Goal: Task Accomplishment & Management: Use online tool/utility

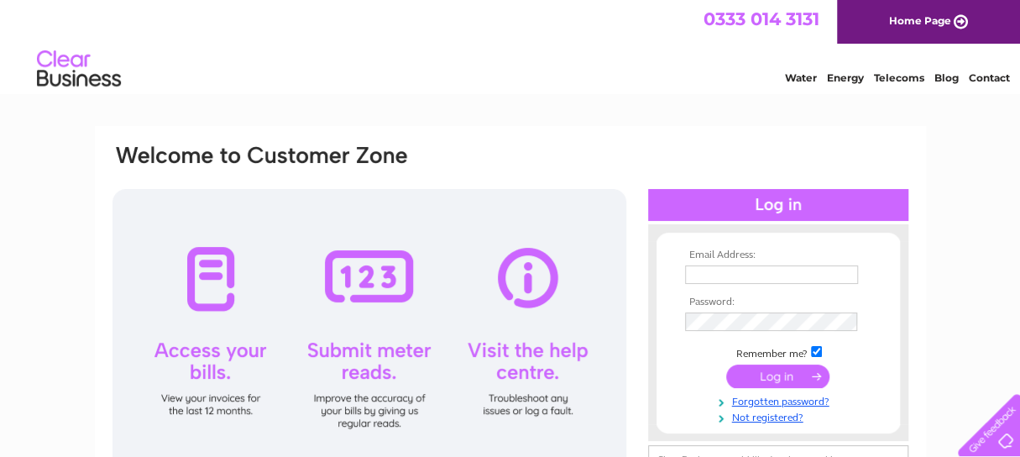
type input "[EMAIL_ADDRESS][DOMAIN_NAME]"
click at [777, 379] on input "submit" at bounding box center [777, 376] width 103 height 24
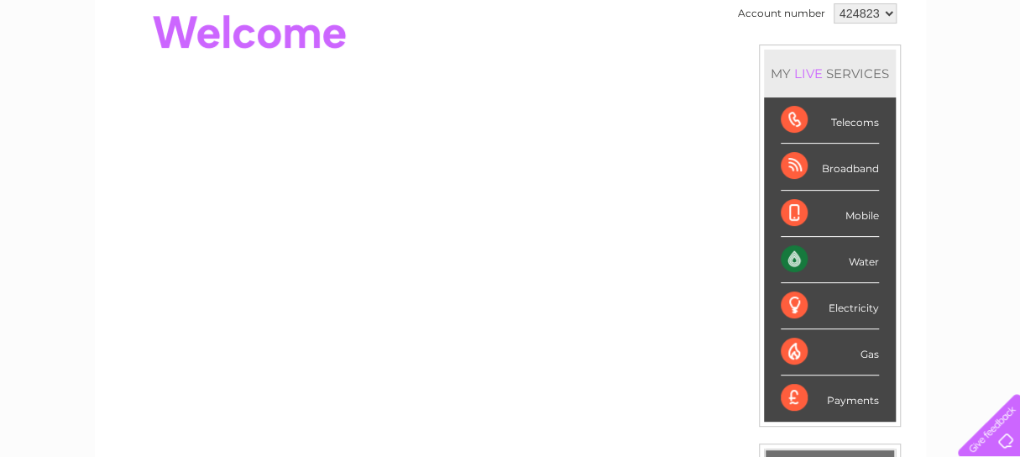
scroll to position [118, 0]
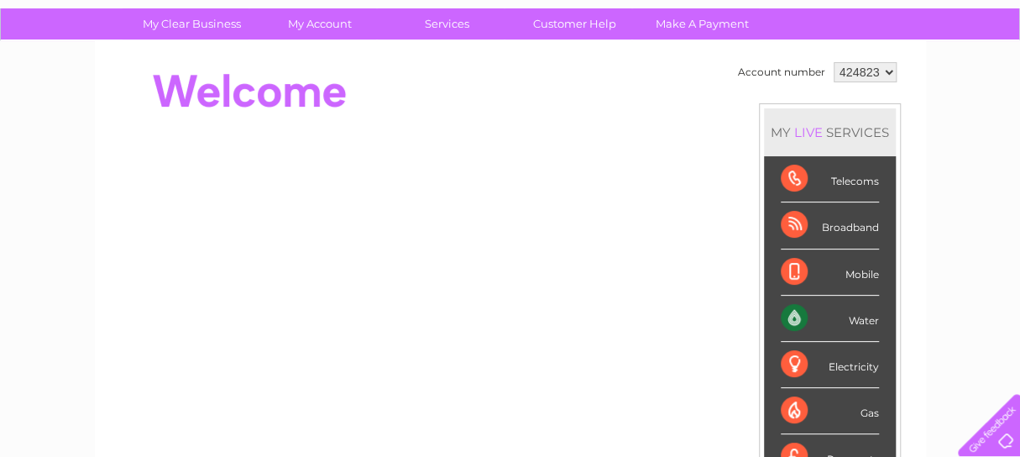
click at [804, 226] on div "Broadband" at bounding box center [830, 225] width 98 height 46
click at [794, 224] on div "Broadband" at bounding box center [830, 225] width 98 height 46
click at [840, 228] on div "Broadband" at bounding box center [830, 225] width 98 height 46
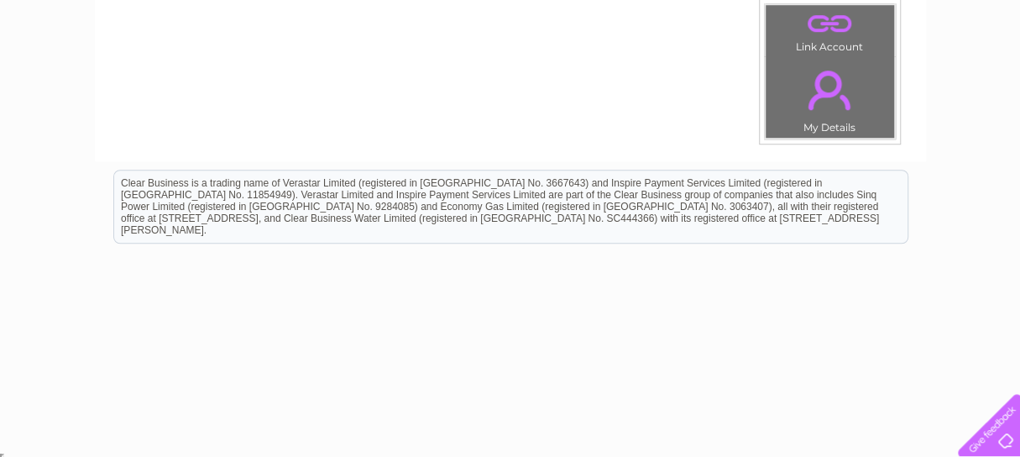
scroll to position [537, 0]
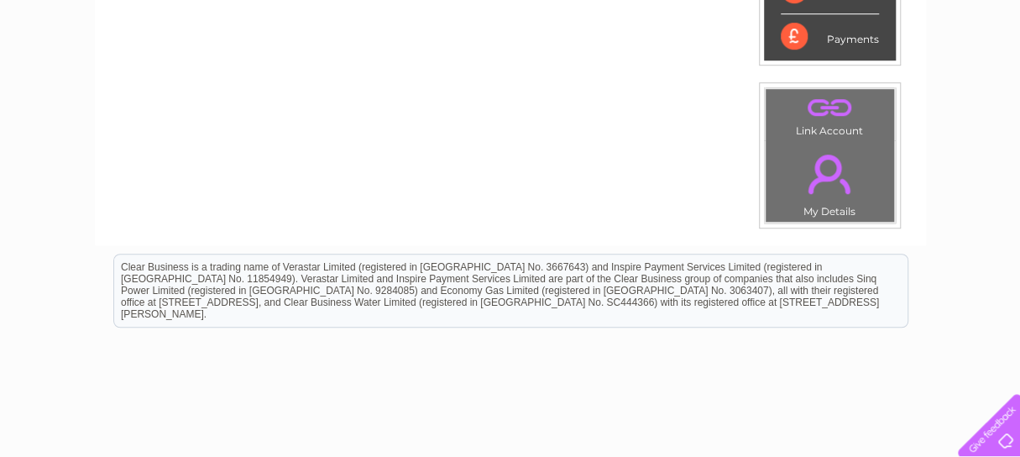
click at [821, 175] on link "." at bounding box center [830, 173] width 120 height 59
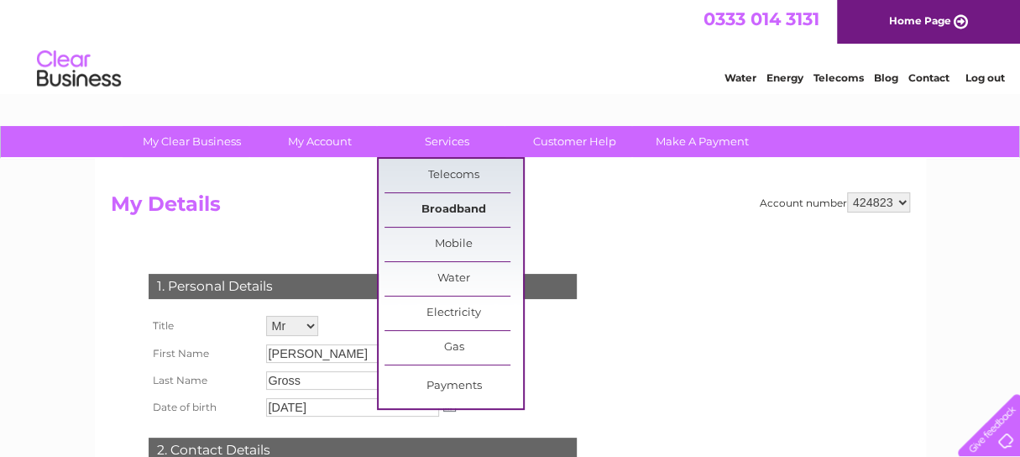
click at [450, 206] on link "Broadband" at bounding box center [454, 210] width 139 height 34
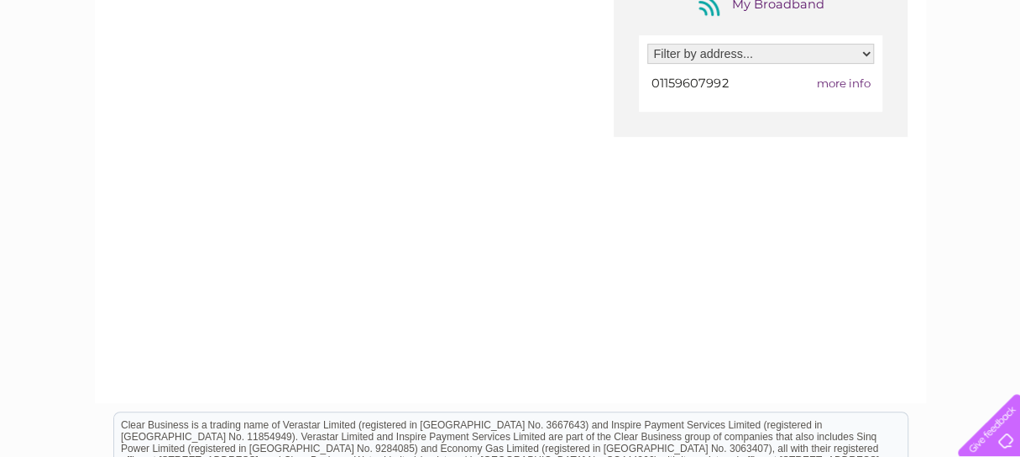
scroll to position [168, 0]
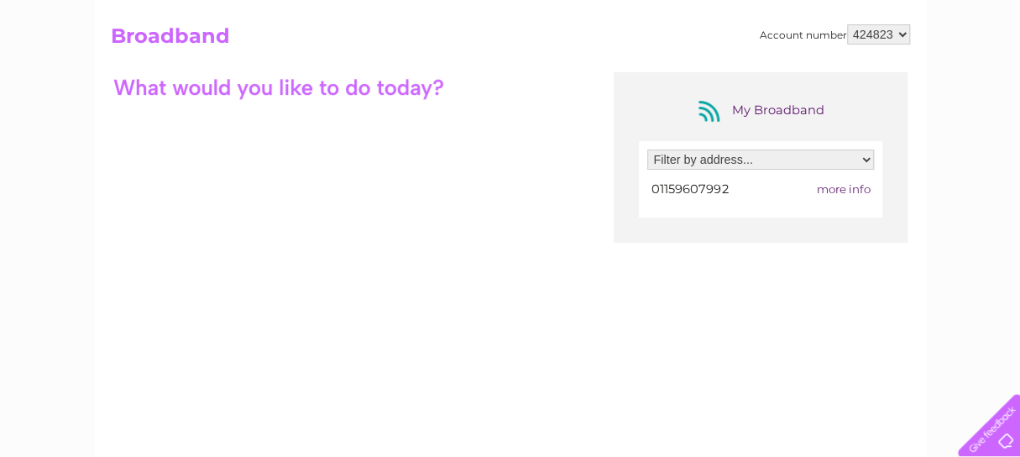
click at [829, 186] on span "more info" at bounding box center [843, 188] width 54 height 13
click at [836, 189] on span "more info" at bounding box center [843, 188] width 54 height 13
click at [868, 165] on select "Filter by address... 401 Mansfield Road, Nottingham, Nottinghamshire, NG5 2DP" at bounding box center [760, 159] width 227 height 20
select select "1634548"
click at [647, 149] on select "Filter by address... 401 Mansfield Road, Nottingham, Nottinghamshire, NG5 2DP" at bounding box center [760, 159] width 227 height 20
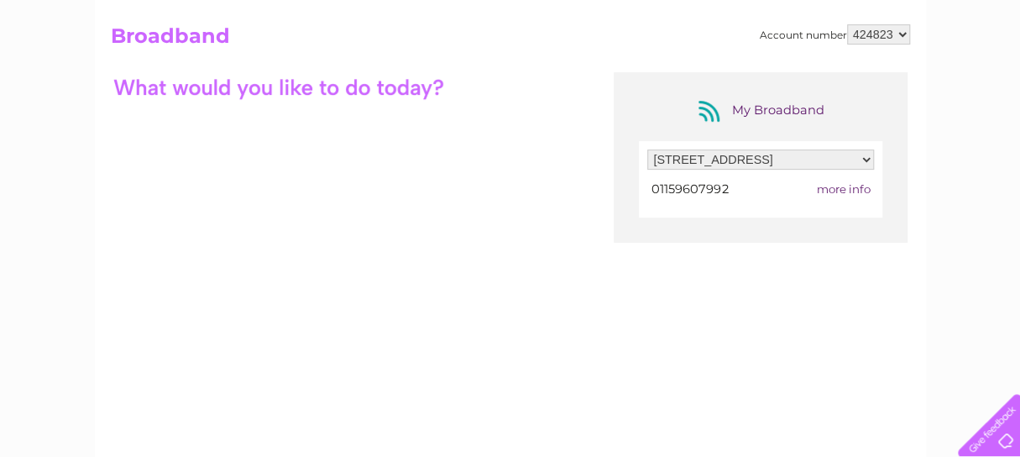
click at [845, 187] on span "more info" at bounding box center [843, 188] width 54 height 13
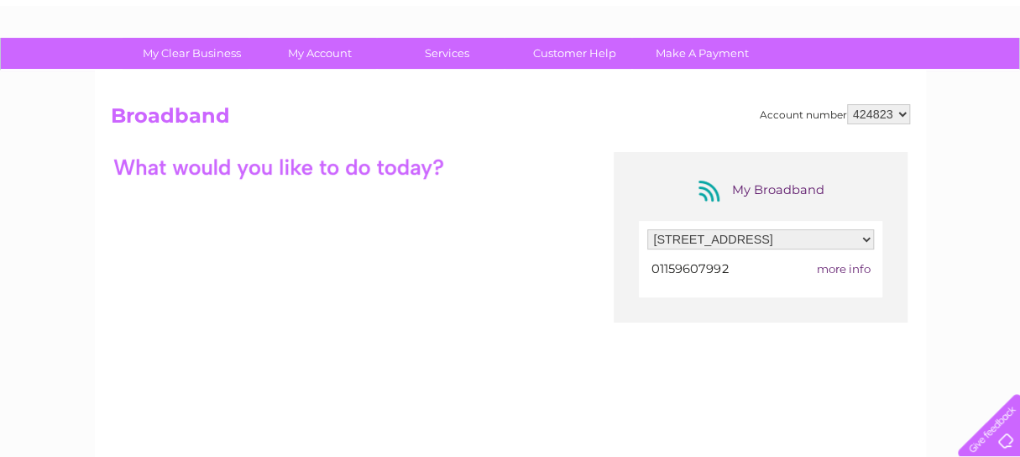
scroll to position [0, 0]
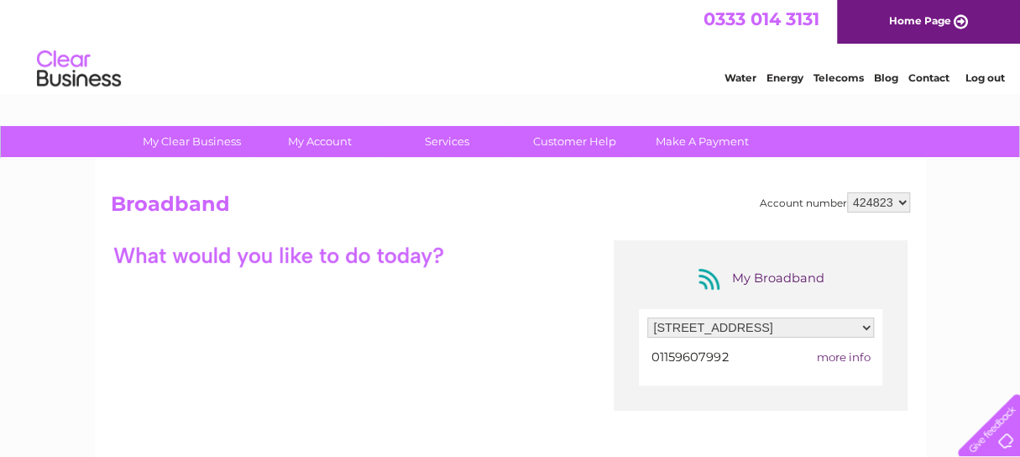
click at [688, 357] on span "01159607992" at bounding box center [690, 356] width 76 height 15
click at [814, 359] on td "more info" at bounding box center [826, 357] width 96 height 23
click at [739, 280] on div "My Broadband" at bounding box center [761, 278] width 134 height 27
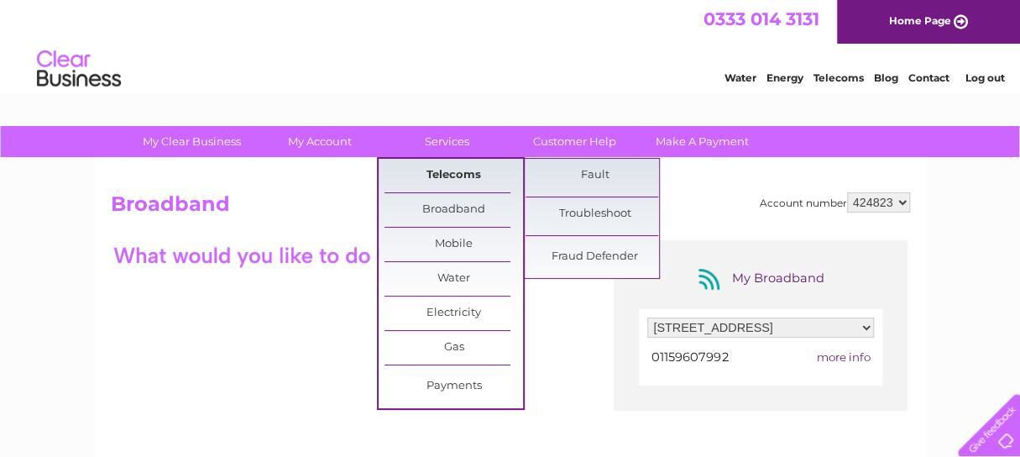
click at [465, 174] on link "Telecoms" at bounding box center [454, 176] width 139 height 34
click at [571, 209] on link "Troubleshoot" at bounding box center [595, 214] width 139 height 34
